Goal: Navigation & Orientation: Find specific page/section

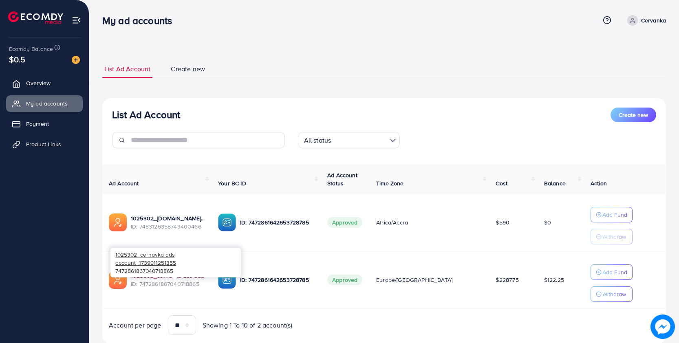
click at [148, 275] on link "1025302_cernavka ads account_1739911251355" at bounding box center [168, 276] width 74 height 8
click at [40, 85] on span "Overview" at bounding box center [40, 83] width 24 height 8
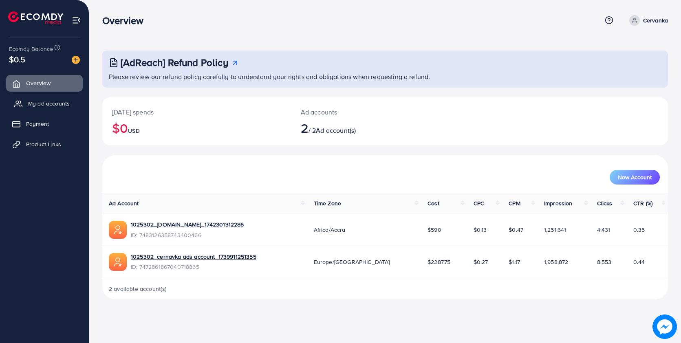
click at [39, 106] on span "My ad accounts" at bounding box center [49, 103] width 42 height 8
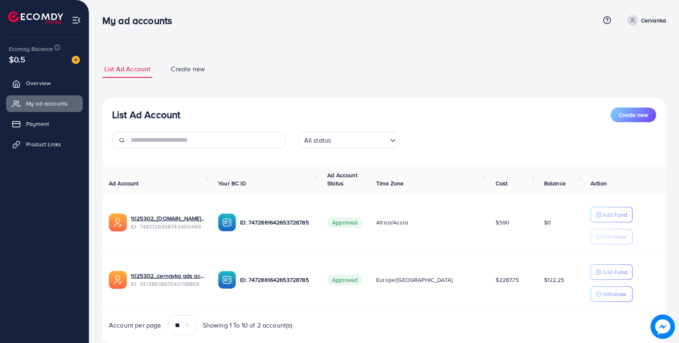
click at [27, 219] on ul "Overview My ad accounts Payment Product Links" at bounding box center [44, 187] width 89 height 230
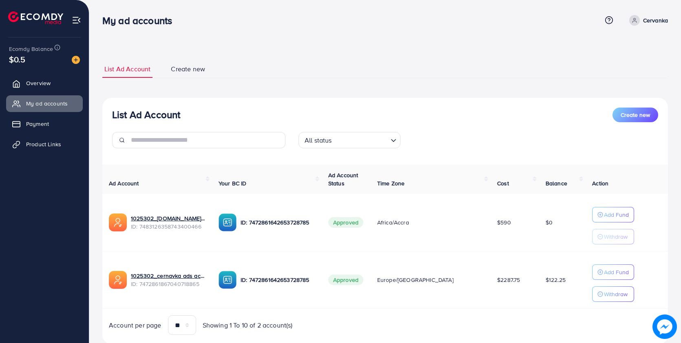
click at [86, 203] on ul "Overview My ad accounts Payment Product Links" at bounding box center [44, 187] width 89 height 230
